Goal: Navigation & Orientation: Find specific page/section

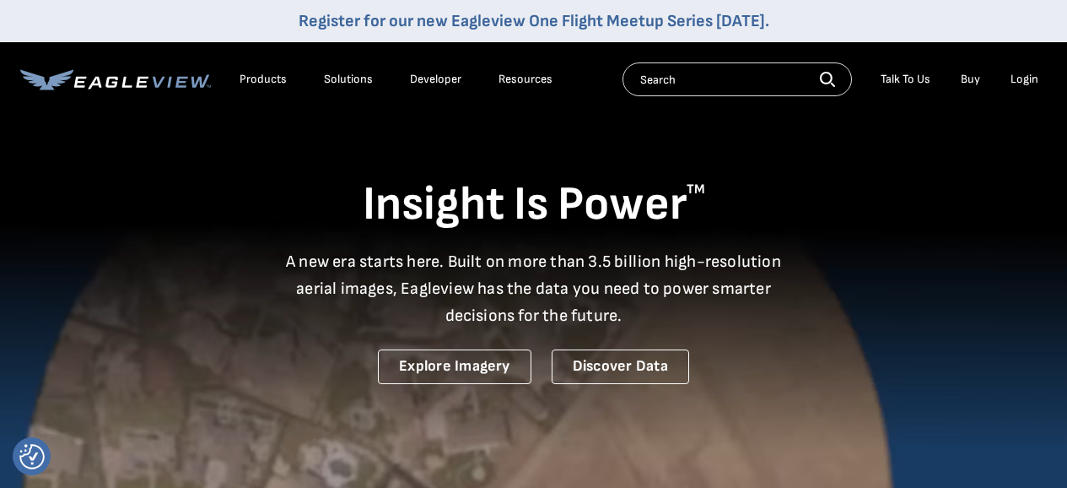
click at [134, 78] on icon at bounding box center [115, 79] width 191 height 21
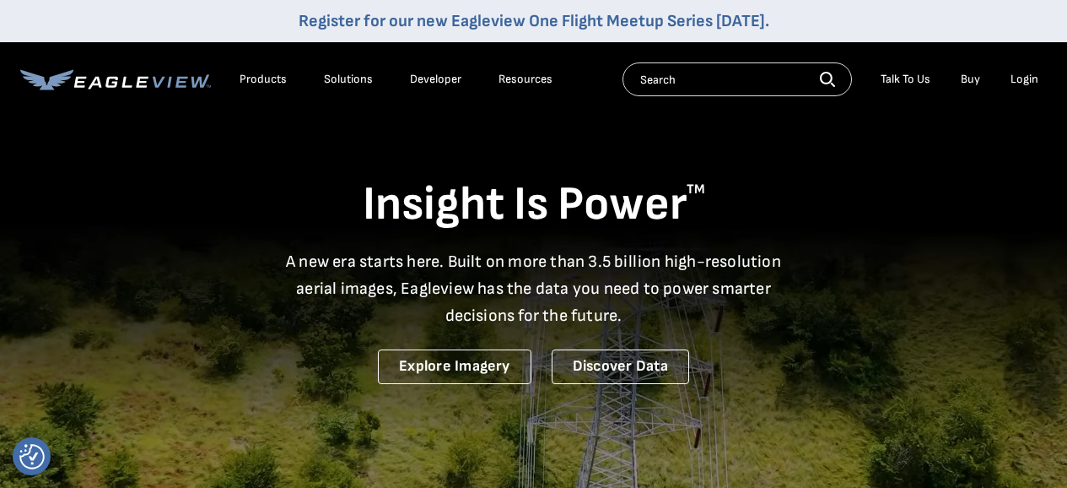
click at [272, 76] on div "Products" at bounding box center [263, 79] width 47 height 15
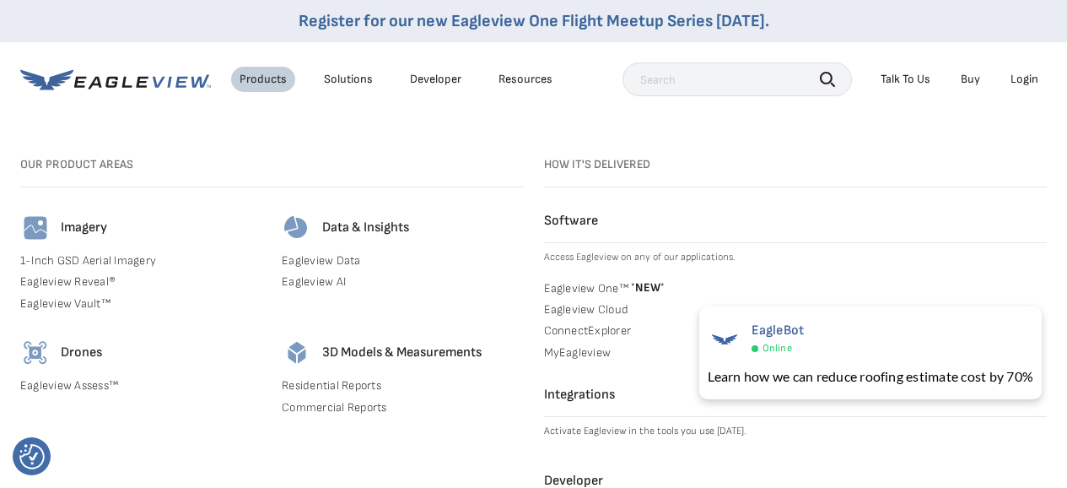
click at [643, 280] on span "* NEW *" at bounding box center [647, 287] width 36 height 14
